Goal: Information Seeking & Learning: Learn about a topic

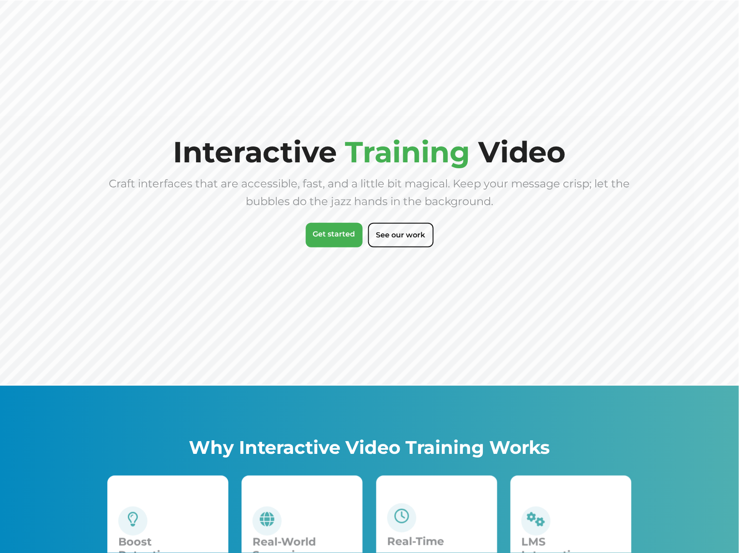
click at [503, 143] on span "Video" at bounding box center [522, 151] width 88 height 35
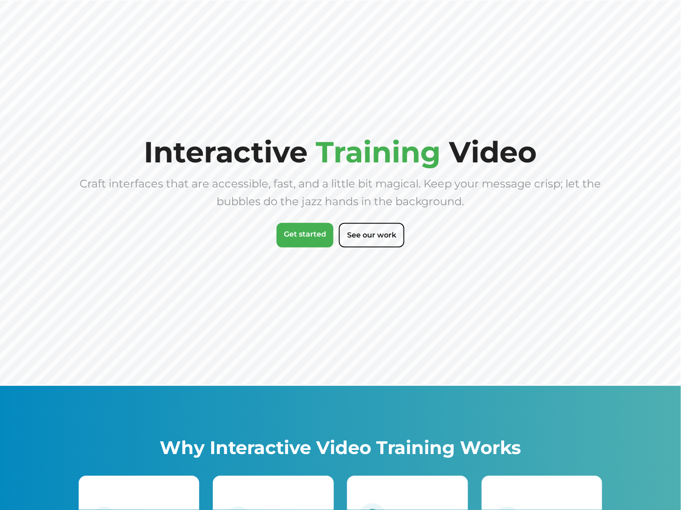
click at [211, 245] on div "Interactive Training Video Craft interfaces that are accessible, fast, and a li…" at bounding box center [341, 193] width 524 height 112
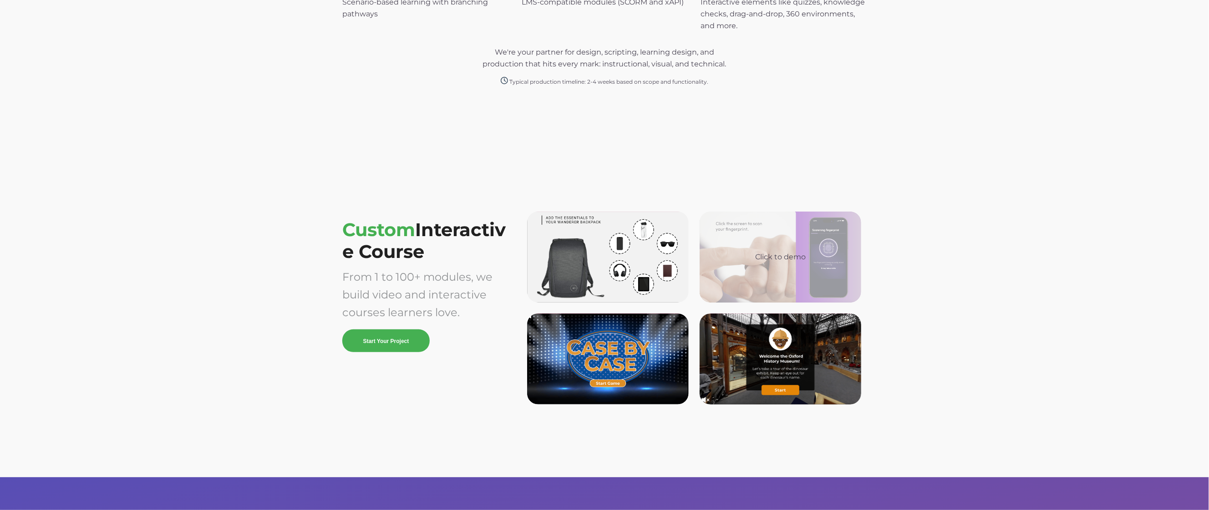
scroll to position [2384, 0]
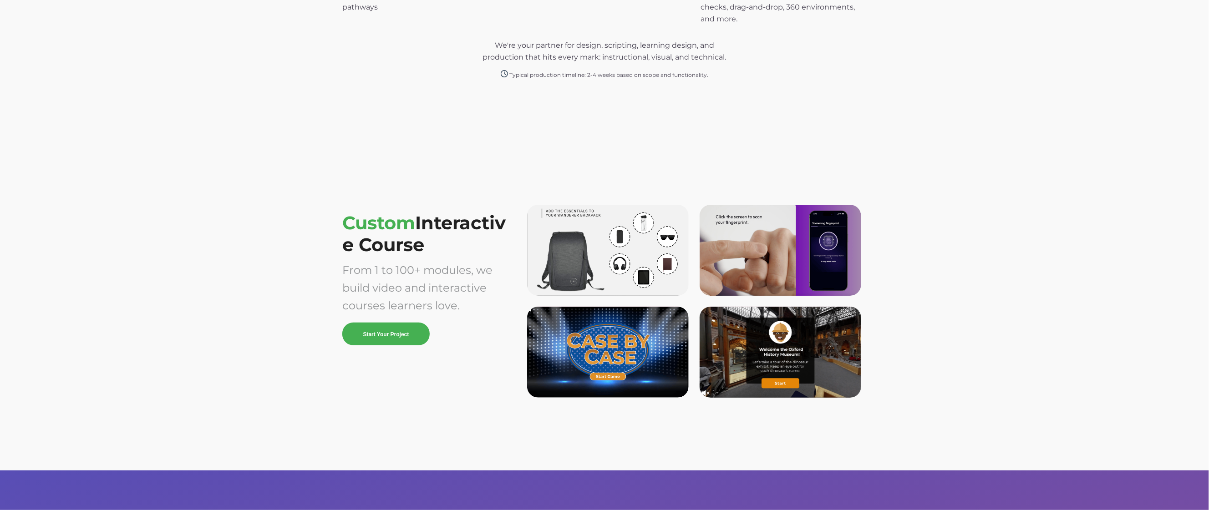
click at [22, 274] on div "Custom Interactive Course From 1 to 100+ modules, we build video and interactiv…" at bounding box center [604, 309] width 1209 height 324
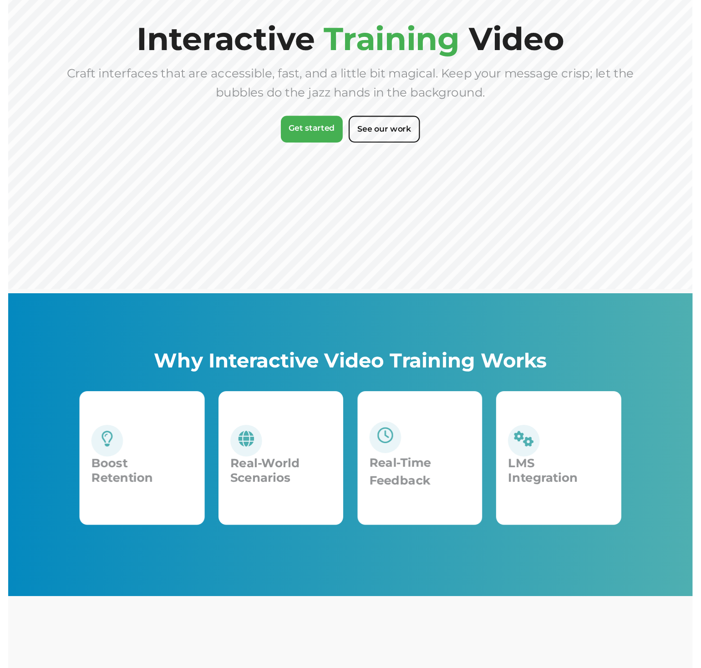
scroll to position [0, 0]
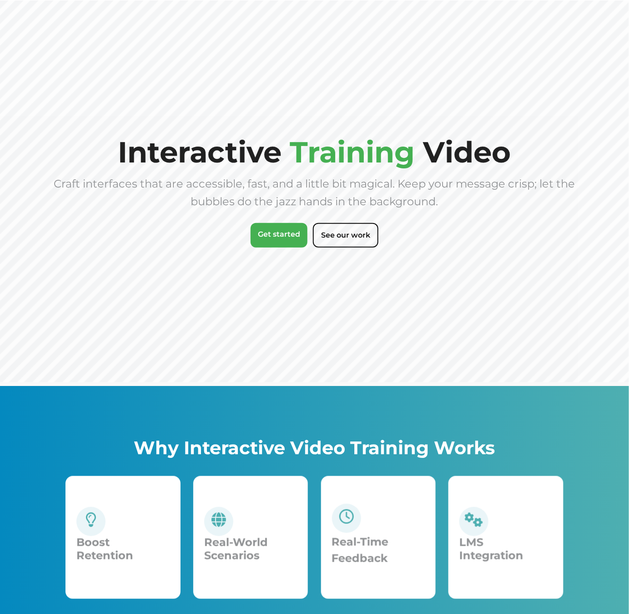
click at [189, 395] on div "Why Interactive Video Training Works Boost Retention Boosts retention and engag…" at bounding box center [314, 525] width 629 height 278
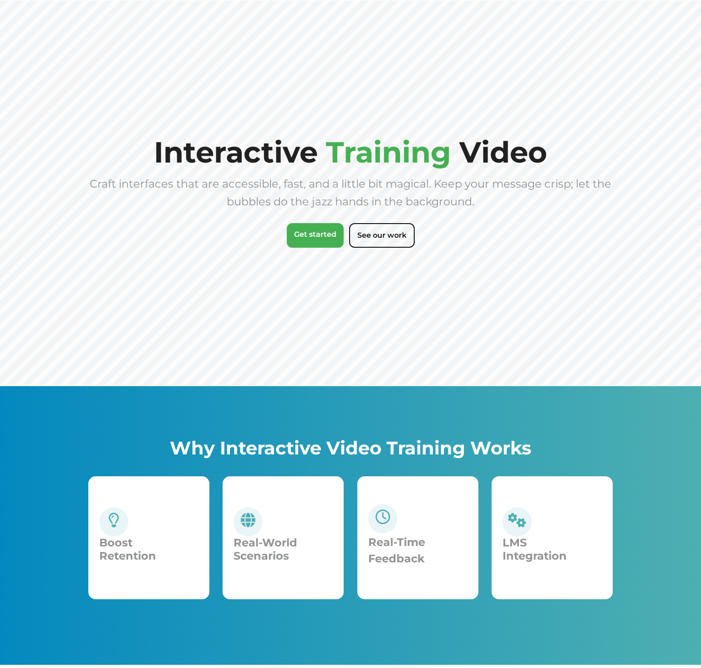
click at [123, 389] on div "Why Interactive Video Training Works Boost Retention Boosts retention and engag…" at bounding box center [350, 525] width 701 height 278
click at [557, 229] on div "Interactive Training Video Craft interfaces that are accessible, fast, and a li…" at bounding box center [350, 193] width 524 height 112
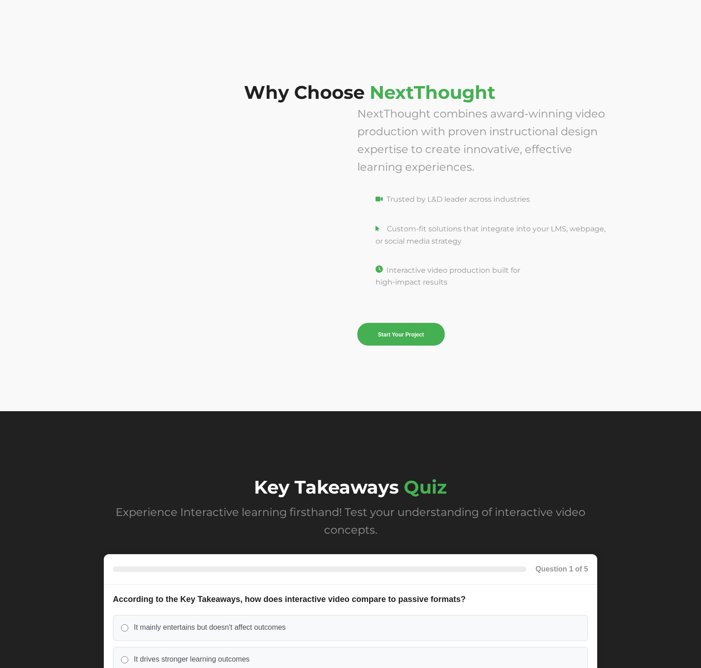
scroll to position [3567, 0]
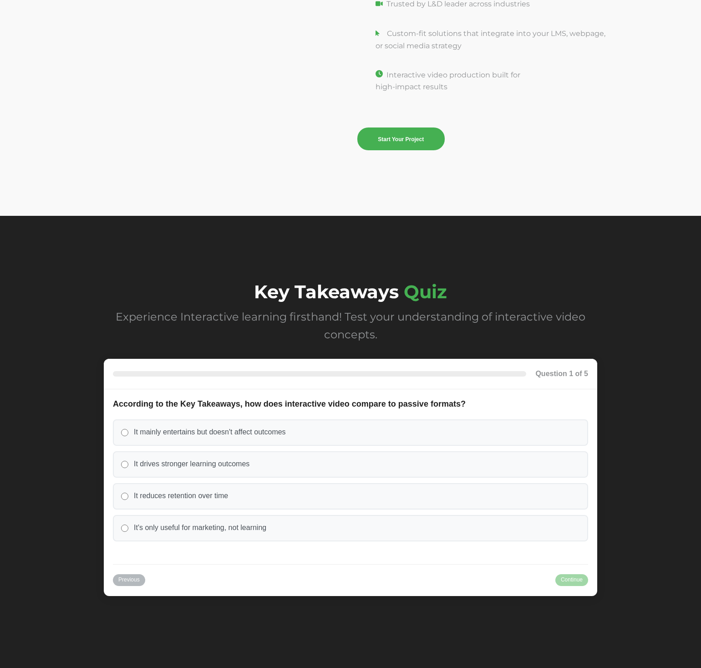
click at [370, 251] on div "Key Takeaways Quiz Experience Interactive learning firsthand! Test your underst…" at bounding box center [350, 446] width 701 height 461
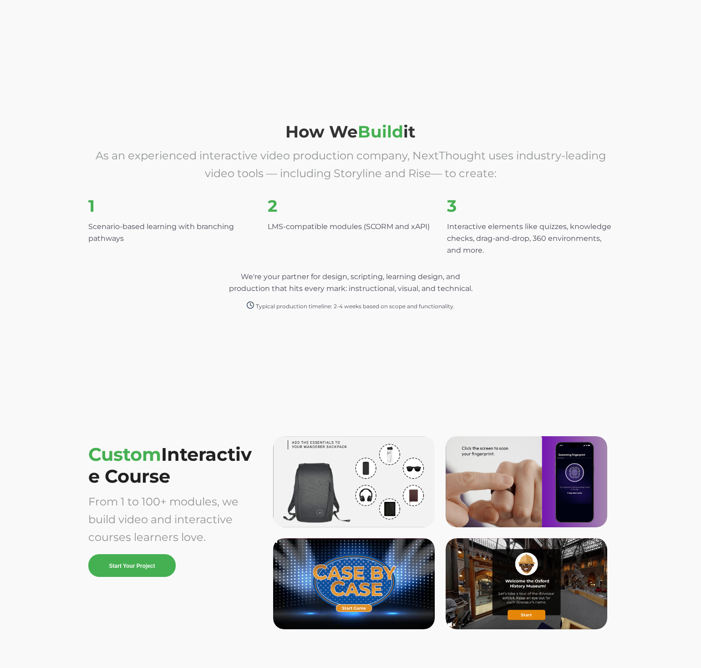
scroll to position [1990, 0]
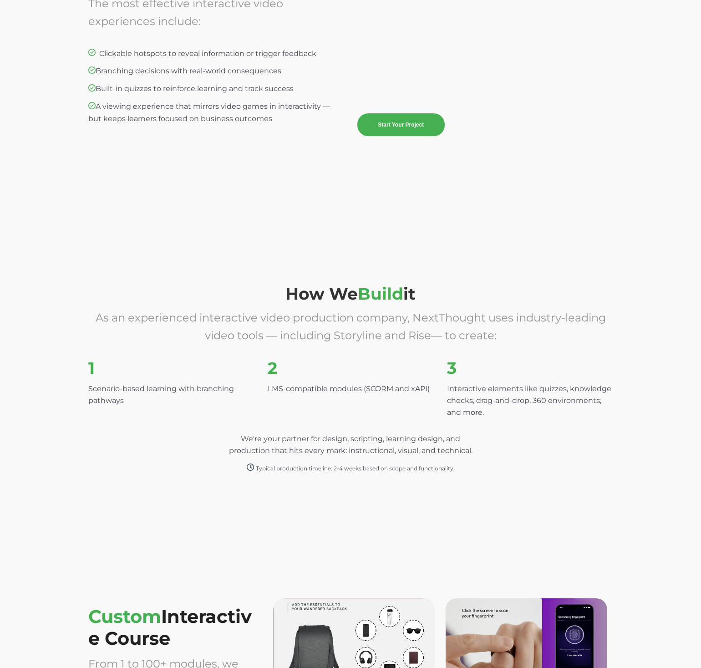
click at [316, 456] on span "We're your partner for design, scripting, learning design, and production that …" at bounding box center [350, 453] width 524 height 41
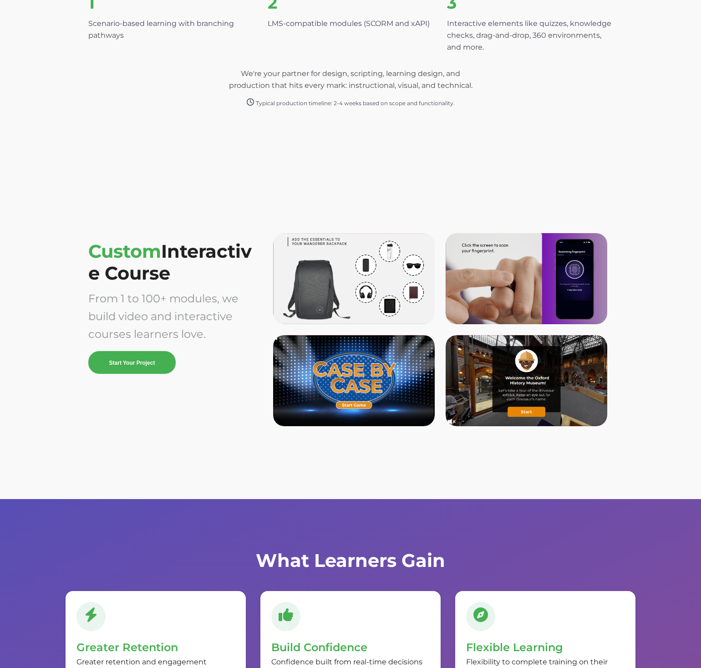
scroll to position [2861, 0]
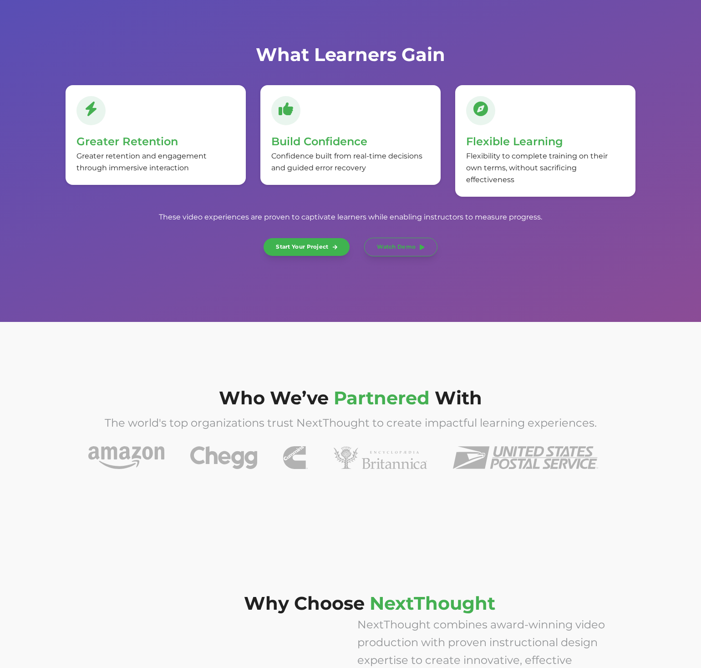
click at [369, 292] on div "What Learners Gain Greater Retention Greater retention and engagement through i…" at bounding box center [350, 157] width 701 height 329
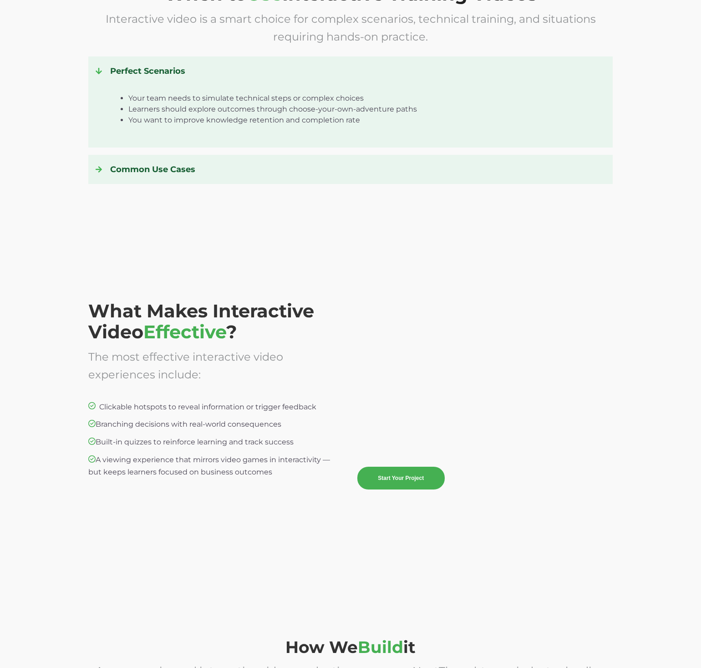
scroll to position [2065, 0]
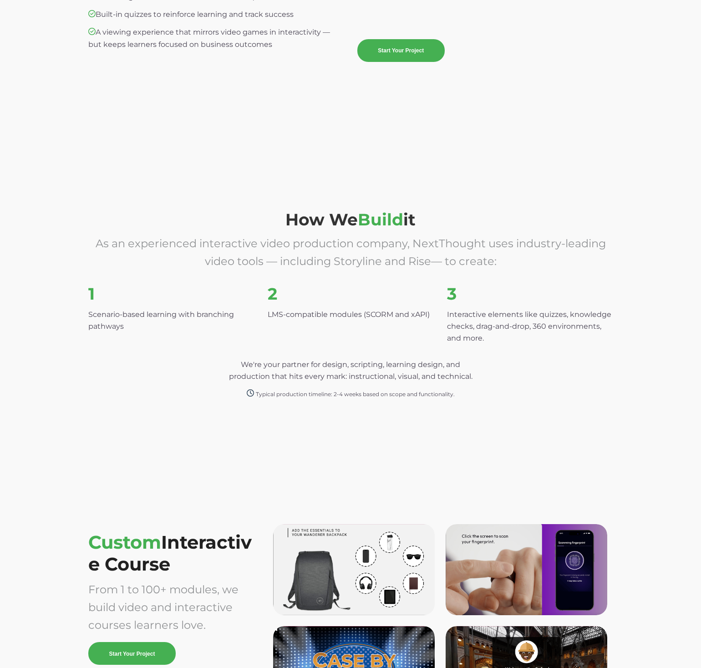
click at [566, 453] on div "How We Build it As an experienced interactive video production company, NextTho…" at bounding box center [350, 305] width 701 height 321
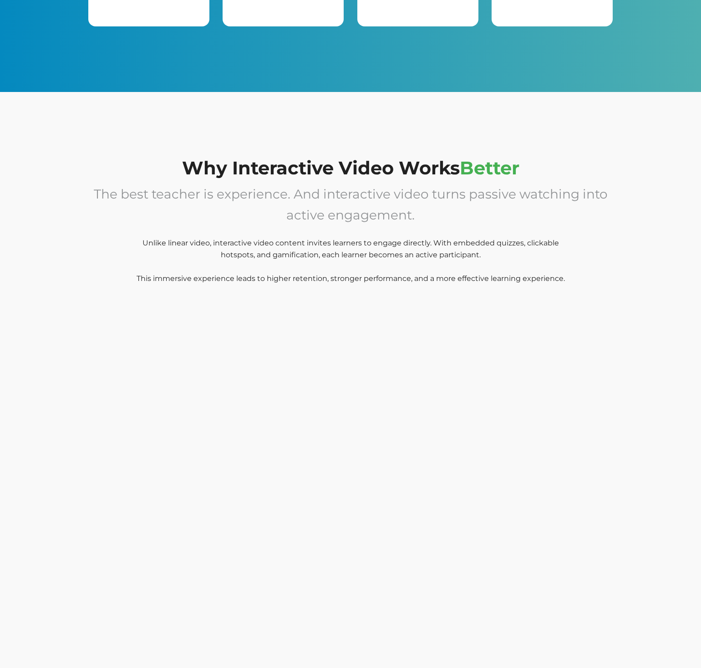
scroll to position [0, 0]
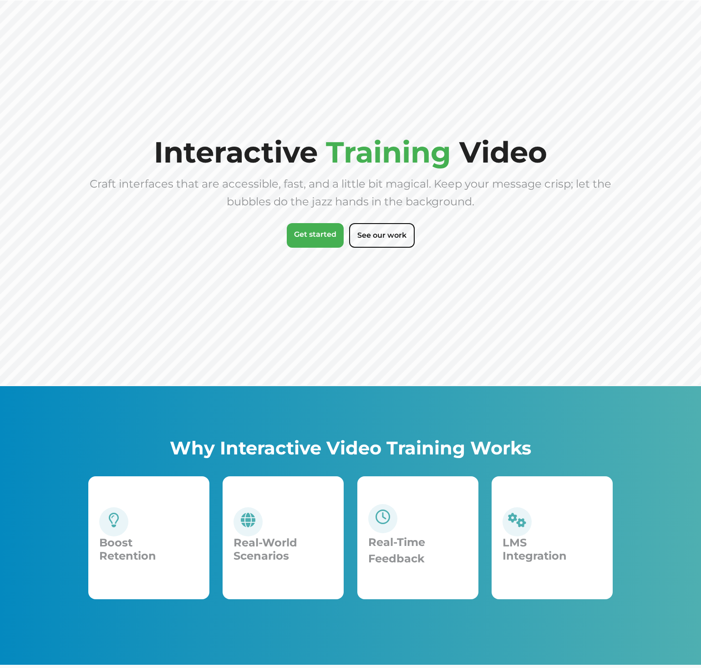
click at [577, 177] on span "Craft interfaces that are accessible, fast, and a little bit magical. Keep your…" at bounding box center [351, 192] width 522 height 31
click at [481, 204] on div "Craft interfaces that are accessible, fast, and a little bit magical. Keep your…" at bounding box center [350, 192] width 524 height 35
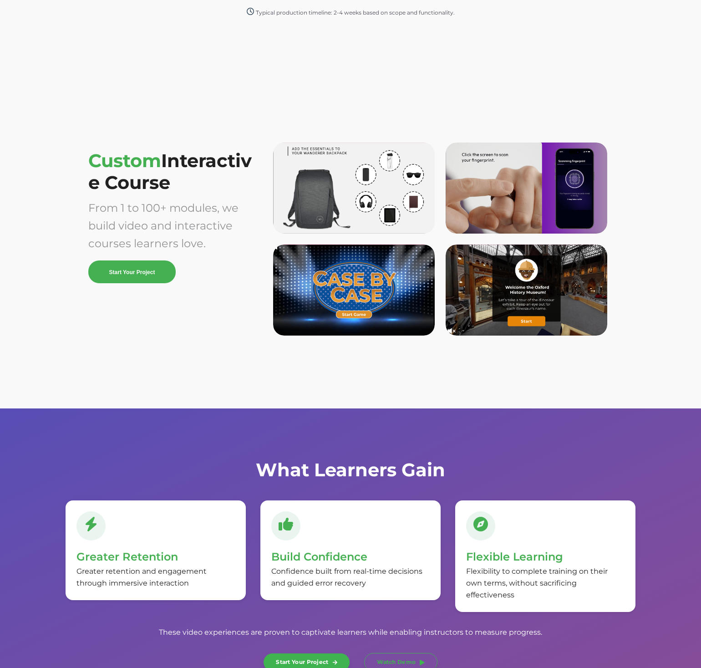
scroll to position [2365, 0]
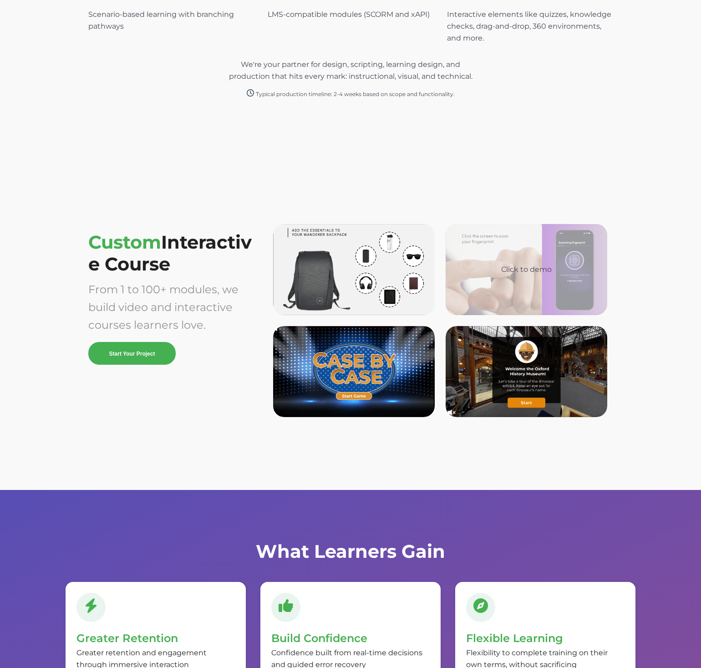
click at [516, 257] on div "Click to demo" at bounding box center [527, 269] width 162 height 91
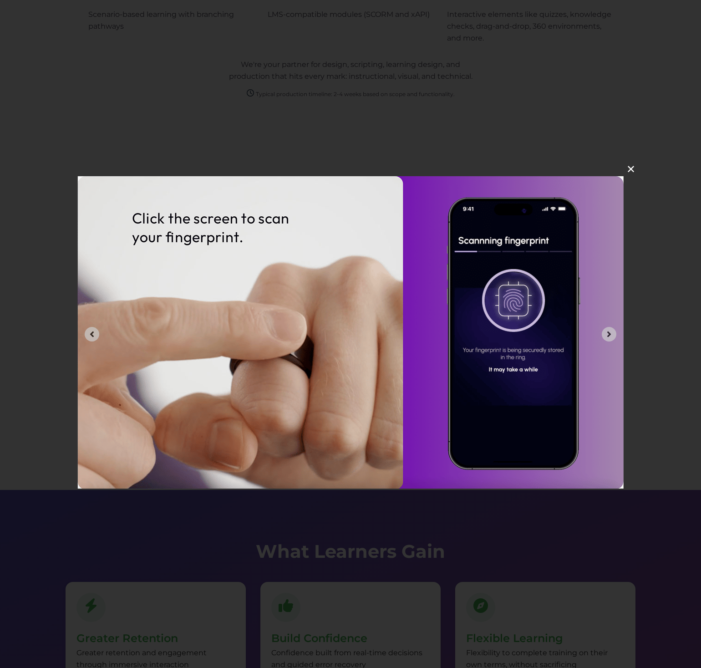
click at [632, 168] on button "✕" at bounding box center [631, 169] width 22 height 22
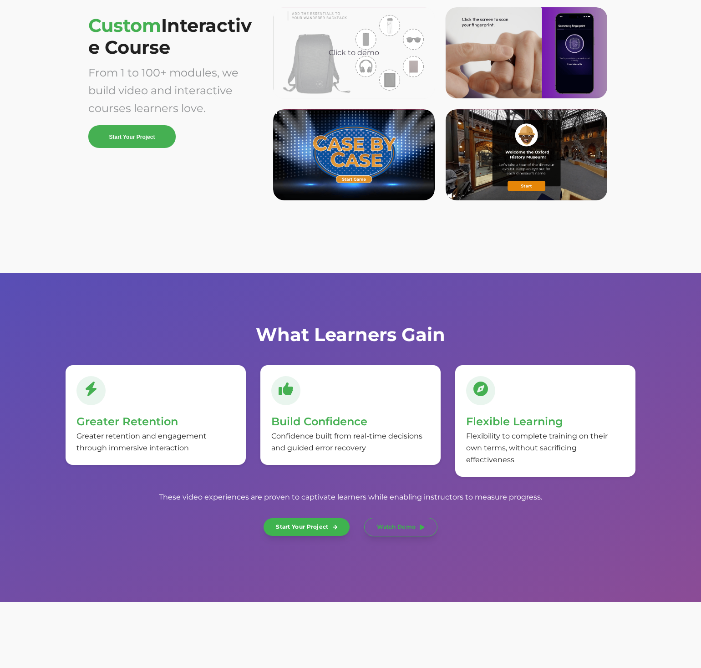
scroll to position [2663, 0]
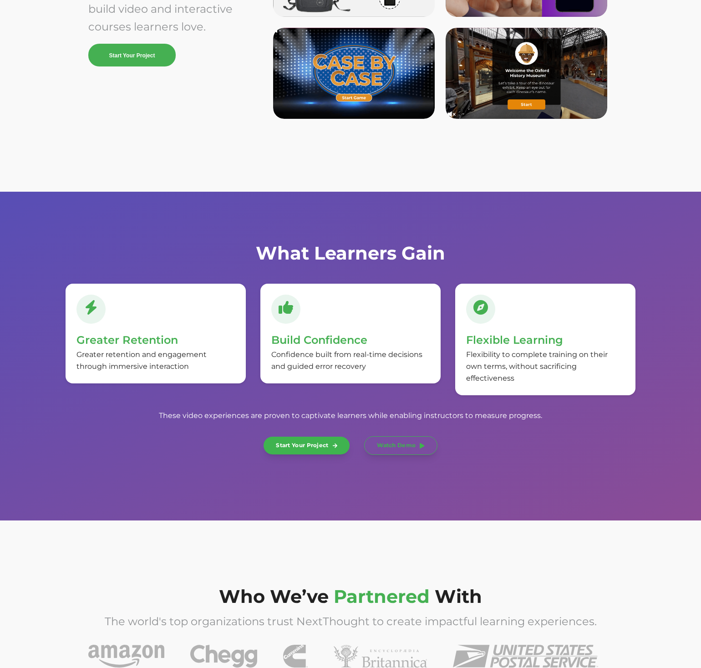
click at [506, 383] on div "Flexible Learning Flexibility to complete training on their own terms, without …" at bounding box center [545, 339] width 180 height 111
click at [546, 469] on div "What Learners Gain Greater Retention Greater retention and engagement through i…" at bounding box center [350, 356] width 701 height 329
click at [479, 211] on div "What Learners Gain Greater Retention Greater retention and engagement through i…" at bounding box center [350, 356] width 701 height 329
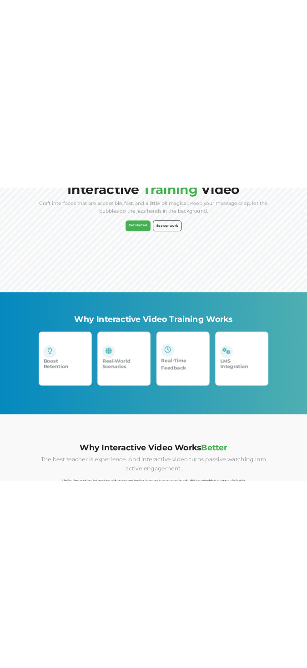
scroll to position [0, 0]
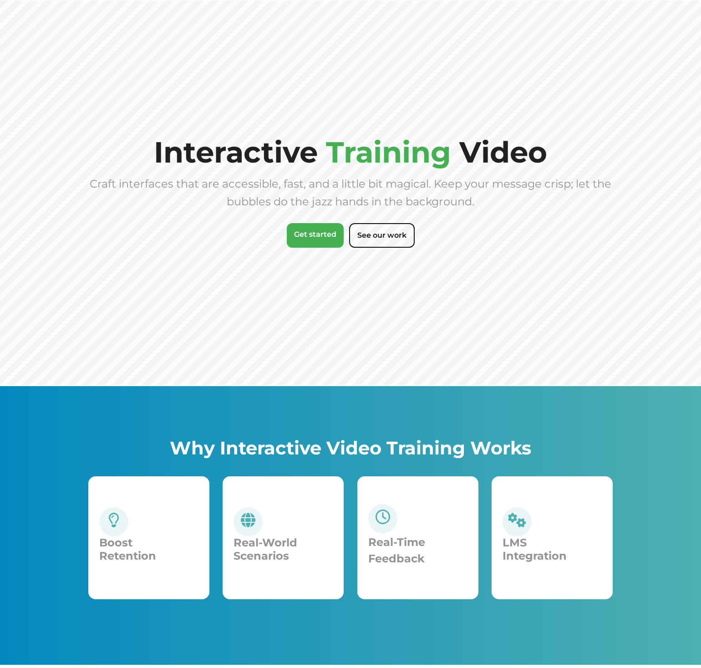
click at [595, 137] on div "Interactive Training Video Craft interfaces that are accessible, fast, and a li…" at bounding box center [350, 193] width 524 height 112
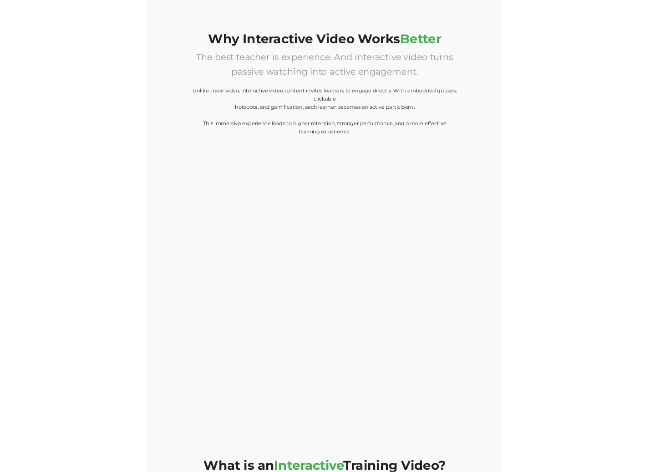
scroll to position [911, 0]
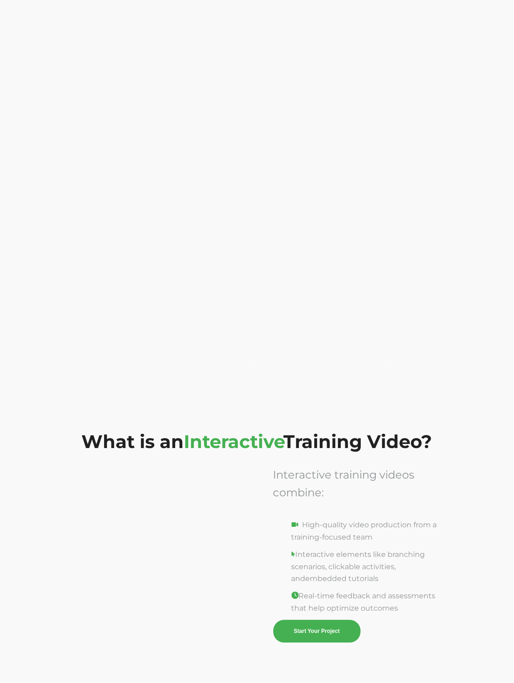
click at [222, 405] on div "What is an Interactive Training Video?" at bounding box center [257, 418] width 514 height 104
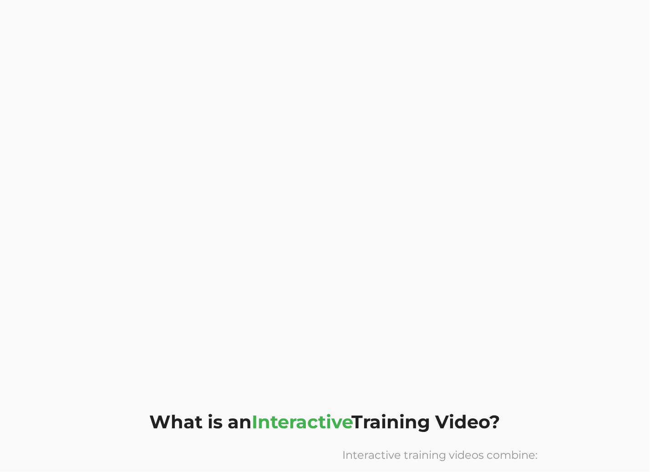
click at [186, 377] on div "What is an Interactive Training Video?" at bounding box center [325, 398] width 650 height 104
